Goal: Find specific page/section: Find specific page/section

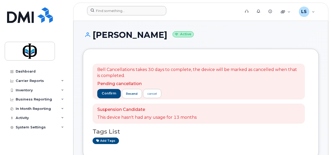
scroll to position [152, 0]
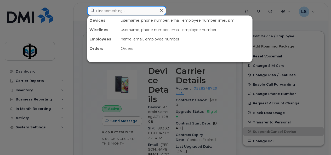
click at [107, 11] on input at bounding box center [126, 10] width 79 height 9
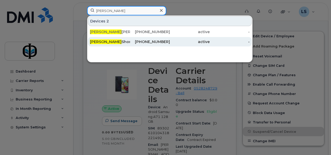
type input "[PERSON_NAME]"
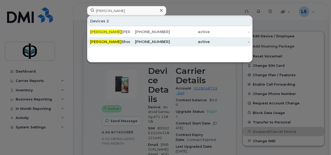
click at [124, 42] on div "Rebecca Short" at bounding box center [110, 41] width 40 height 5
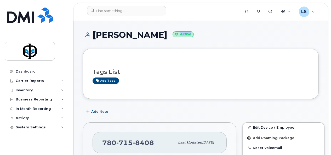
drag, startPoint x: 330, startPoint y: 25, endPoint x: 330, endPoint y: 43, distance: 17.5
drag, startPoint x: 330, startPoint y: 43, endPoint x: 330, endPoint y: 68, distance: 25.4
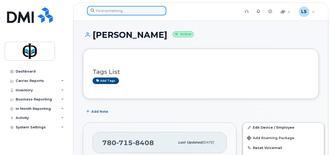
click at [119, 9] on input at bounding box center [126, 10] width 79 height 9
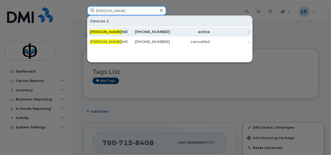
type input "[PERSON_NAME]"
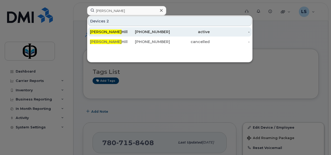
click at [142, 34] on div "[PHONE_NUMBER]" at bounding box center [150, 31] width 40 height 5
